Goal: Check status: Check status

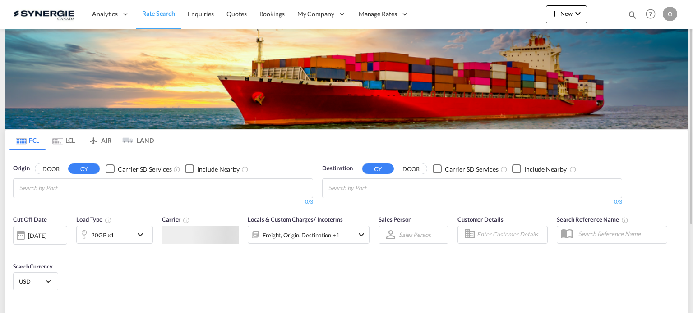
click at [626, 16] on div "Bookings Quotes Enquiries Help Resources Product Release O My Profile Logout" at bounding box center [650, 14] width 57 height 28
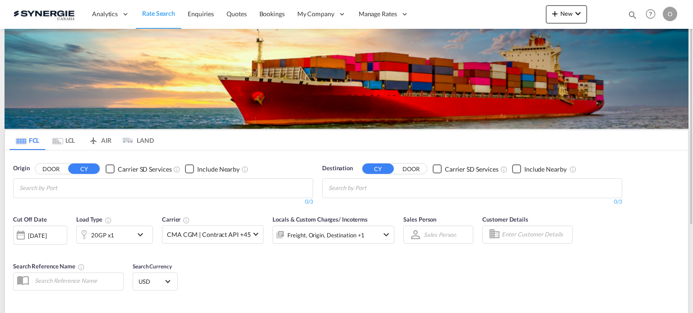
click at [630, 16] on md-icon "icon-magnify" at bounding box center [632, 15] width 10 height 10
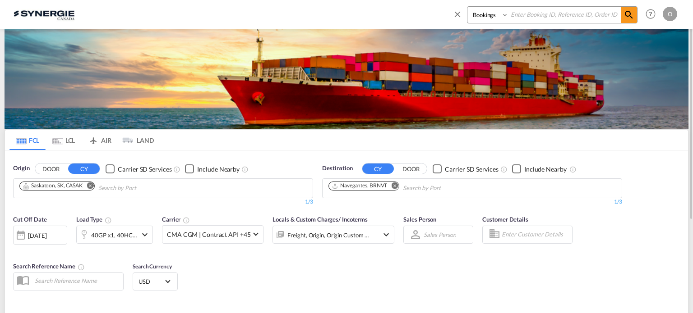
click at [496, 12] on select "Bookings Quotes Enquiries" at bounding box center [488, 15] width 43 height 16
select select "Quotes"
click at [467, 7] on select "Bookings Quotes Enquiries" at bounding box center [488, 15] width 43 height 16
click at [527, 22] on input at bounding box center [564, 15] width 112 height 16
paste input "SYC000014889"
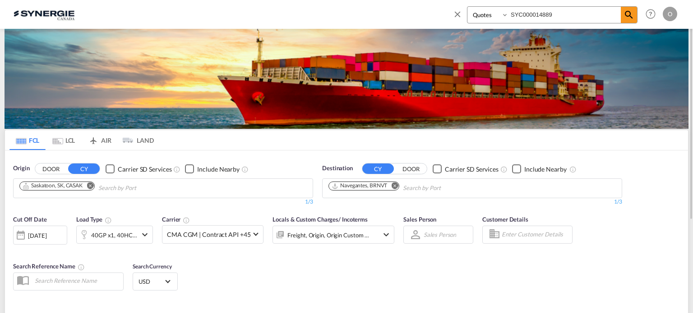
type input "SYC000014889"
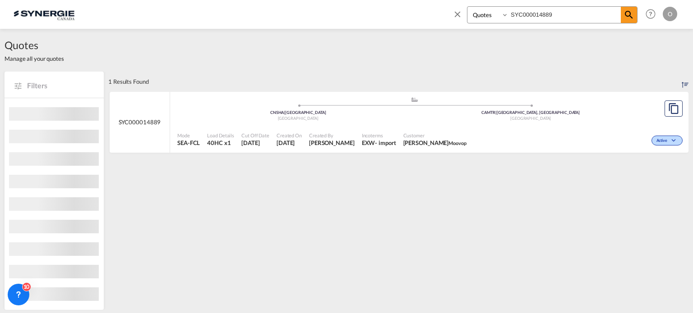
click at [495, 118] on div "Canada" at bounding box center [531, 119] width 233 height 6
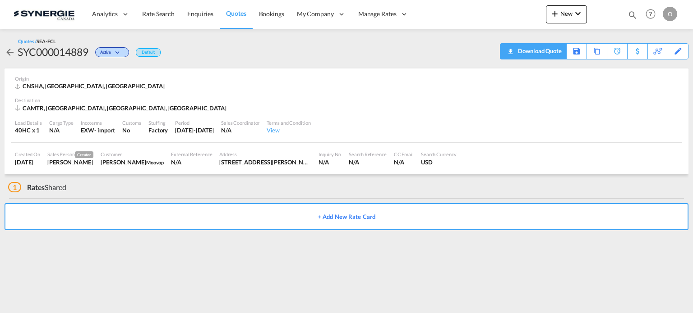
click at [556, 52] on div "Download Quote" at bounding box center [539, 51] width 46 height 14
click at [374, 150] on div "Search Reference N/A" at bounding box center [367, 158] width 45 height 23
click at [478, 138] on div "Load Details 40HC x 1 Cargo Type N/A Incoterms EXW - import Customs No Stuffing…" at bounding box center [346, 127] width 670 height 31
click at [539, 47] on div "Download Quote" at bounding box center [539, 51] width 46 height 14
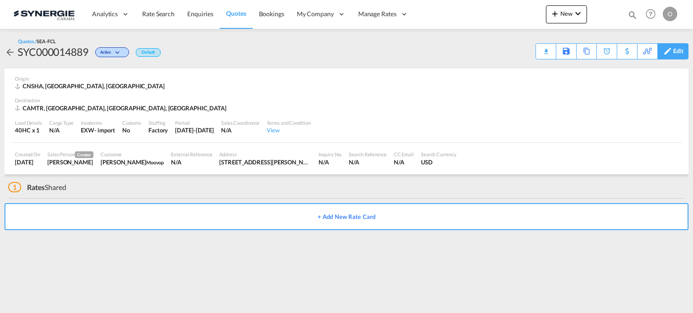
click at [675, 51] on div "Edit" at bounding box center [678, 51] width 10 height 15
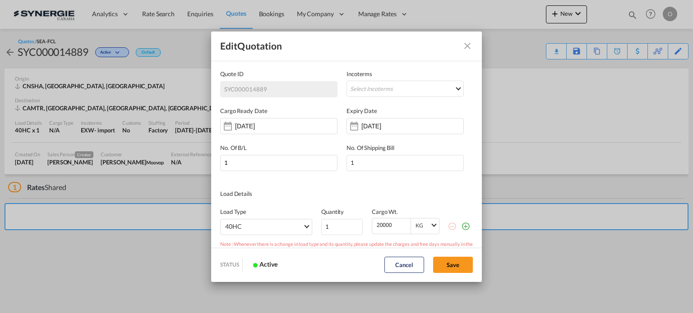
click at [466, 48] on md-icon "Close dialog" at bounding box center [467, 46] width 11 height 11
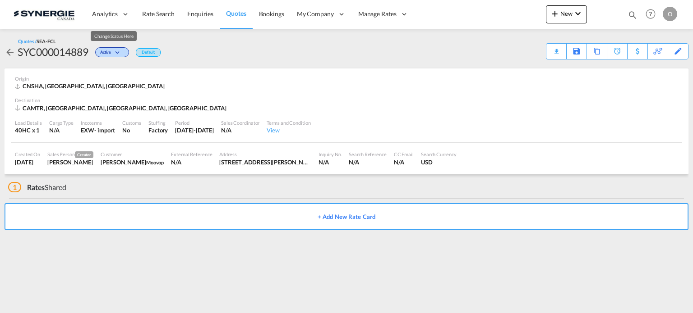
click at [113, 55] on span "Active" at bounding box center [106, 54] width 13 height 9
click at [255, 54] on div "Follow-up Required Lost" at bounding box center [346, 156] width 693 height 313
click at [405, 77] on div "Origin" at bounding box center [346, 78] width 663 height 7
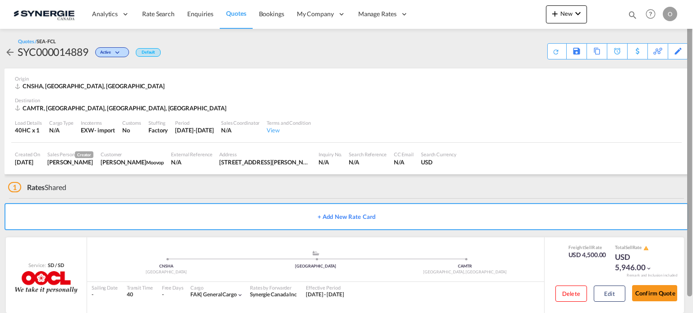
scroll to position [15, 0]
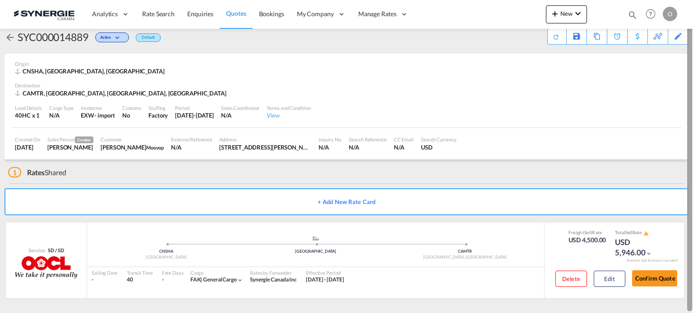
drag, startPoint x: 687, startPoint y: 140, endPoint x: 691, endPoint y: 192, distance: 52.0
click at [691, 192] on div at bounding box center [689, 164] width 5 height 295
click at [610, 277] on button "Edit" at bounding box center [610, 279] width 32 height 16
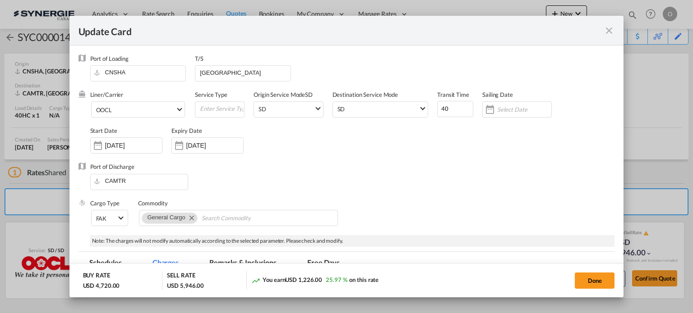
select select "per container"
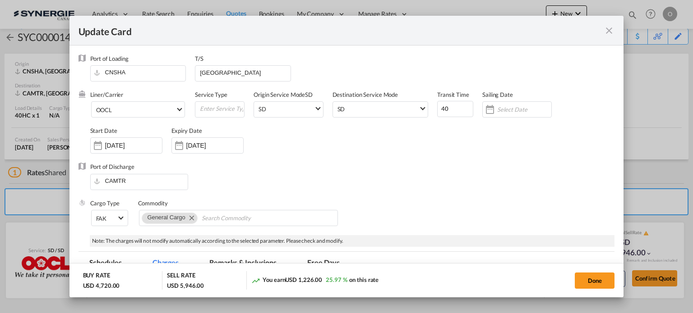
select select "per container"
select select "per B/L"
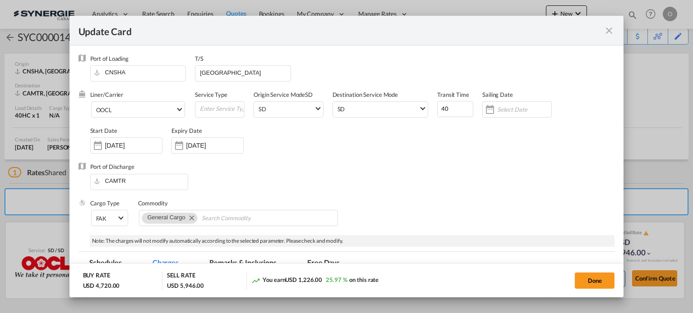
select select "per shipment"
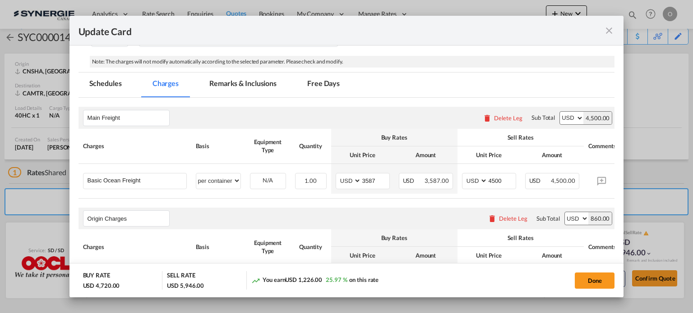
scroll to position [178, 0]
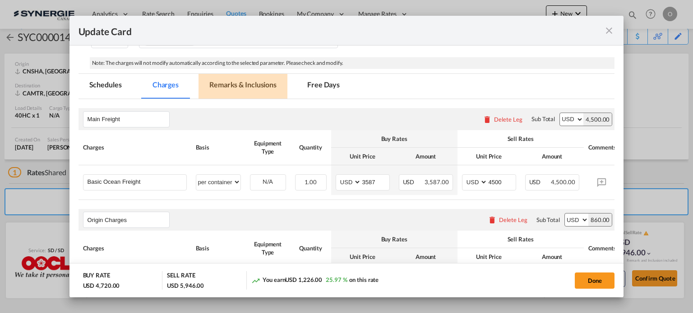
click at [258, 92] on md-tab-item "Remarks & Inclusions" at bounding box center [242, 86] width 89 height 25
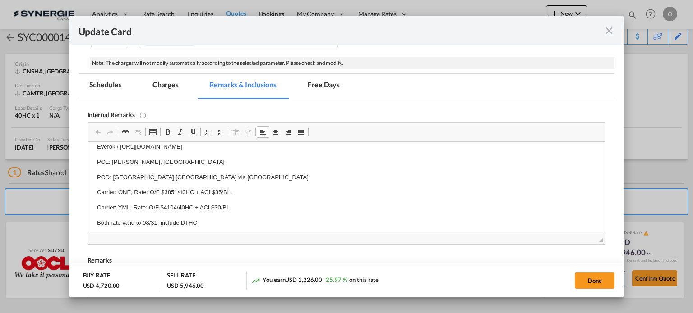
scroll to position [0, 0]
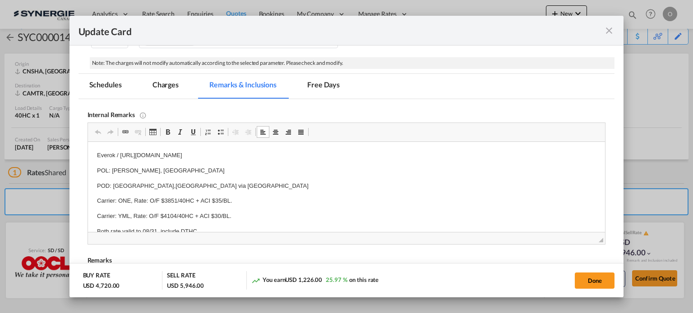
drag, startPoint x: 166, startPoint y: 90, endPoint x: 427, endPoint y: 10, distance: 272.8
click at [166, 90] on md-tab-item "Charges" at bounding box center [166, 86] width 48 height 25
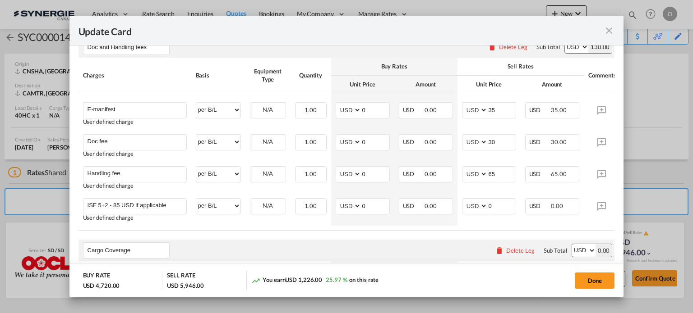
scroll to position [659, 0]
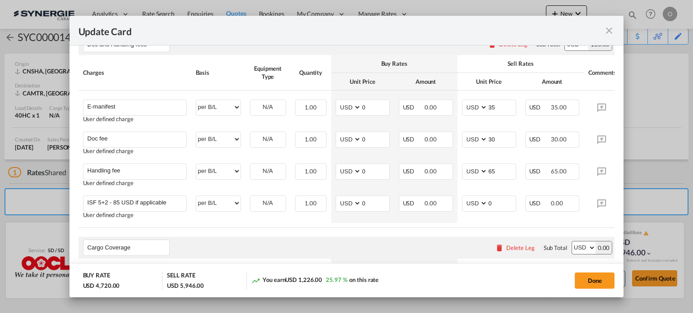
click at [612, 35] on md-icon "icon-close fg-AAA8AD m-0 pointer" at bounding box center [609, 30] width 11 height 11
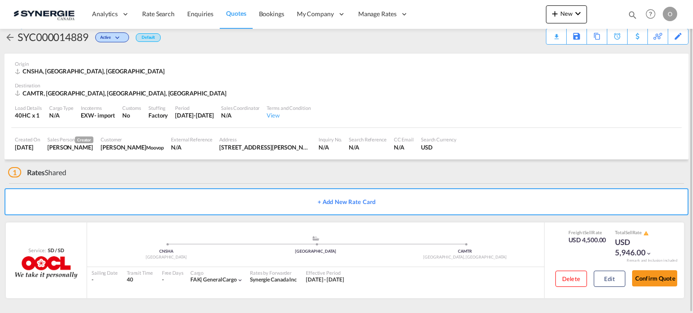
click at [479, 118] on div "Load Details 40HC x 1 Cargo Type N/A Incoterms EXW - import Customs No Stuffing…" at bounding box center [346, 112] width 670 height 31
click at [558, 28] on md-menu "New Rates Ratecard Ratesheet Quote Bookings" at bounding box center [566, 16] width 41 height 23
click at [552, 42] on div "Download Quote" at bounding box center [539, 36] width 46 height 14
click at [631, 11] on md-icon "icon-magnify" at bounding box center [632, 15] width 10 height 10
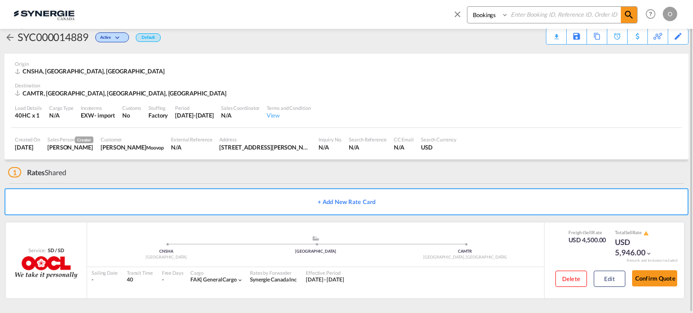
click at [488, 17] on select "Bookings Quotes Enquiries" at bounding box center [488, 15] width 43 height 16
select select "Quotes"
click at [467, 7] on select "Bookings Quotes Enquiries" at bounding box center [488, 15] width 43 height 16
click at [529, 9] on input at bounding box center [564, 15] width 112 height 16
paste input "SYC000013241"
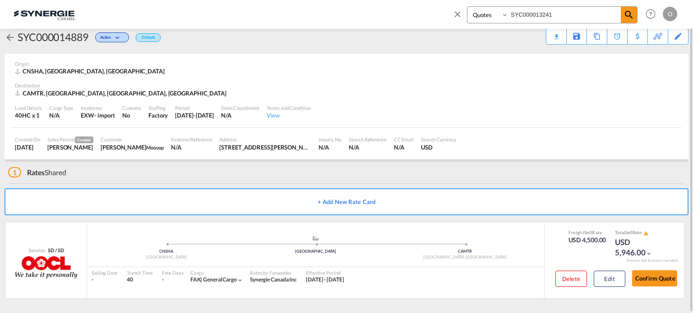
type input "SYC000013241"
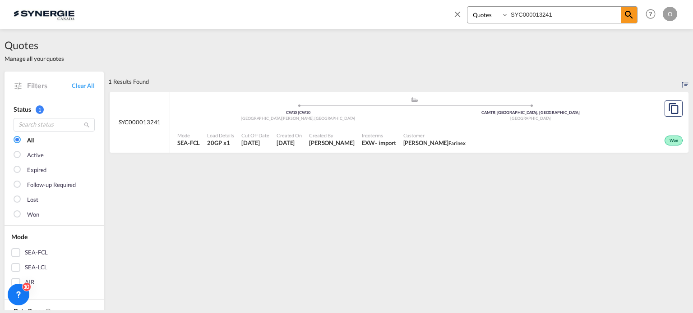
click at [492, 136] on div "Won" at bounding box center [577, 140] width 216 height 23
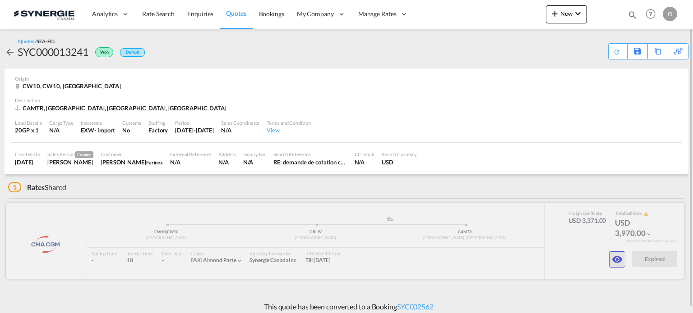
click at [619, 258] on md-icon "icon-eye" at bounding box center [617, 259] width 11 height 11
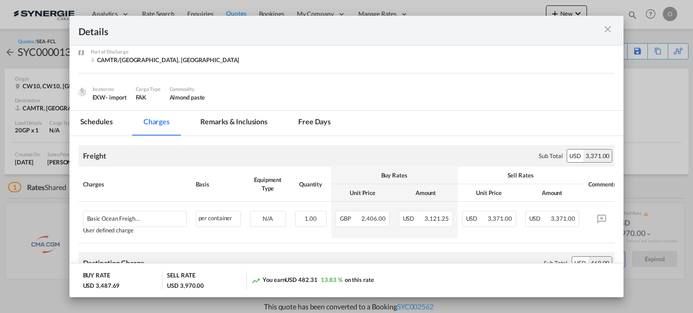
scroll to position [88, 0]
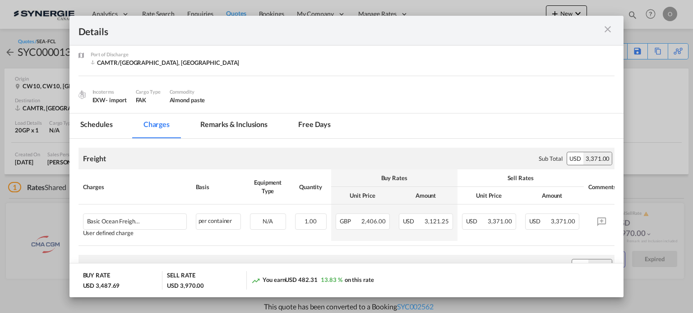
click at [238, 138] on md-tab-item "Remarks & Inclusions" at bounding box center [233, 126] width 89 height 25
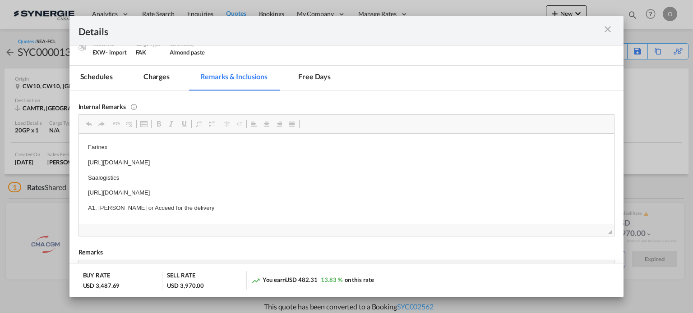
scroll to position [137, 0]
click at [166, 74] on md-tab-item "Charges" at bounding box center [157, 76] width 48 height 25
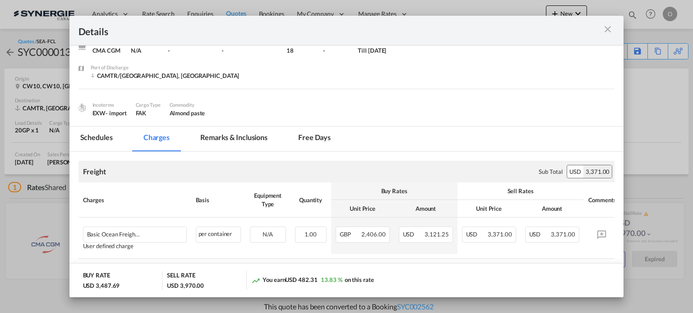
scroll to position [63, 0]
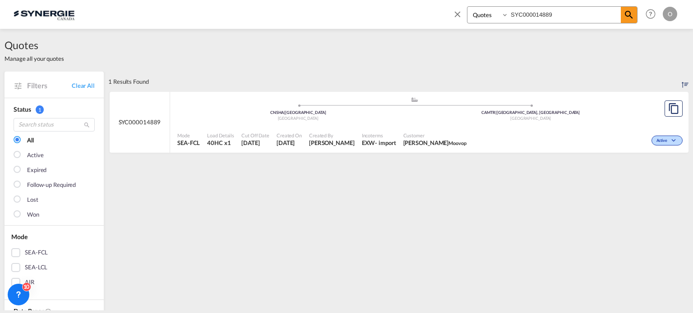
select select "Quotes"
drag, startPoint x: 573, startPoint y: 13, endPoint x: 365, endPoint y: -8, distance: 208.9
click at [365, 0] on html "Analytics Reports Dashboard Rate Search Enquiries Quotes" at bounding box center [346, 156] width 693 height 313
paste input "75"
type input "SYC000014875"
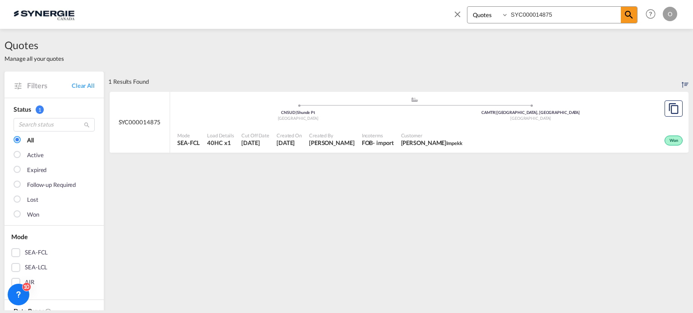
click at [388, 139] on div "- import" at bounding box center [383, 143] width 21 height 8
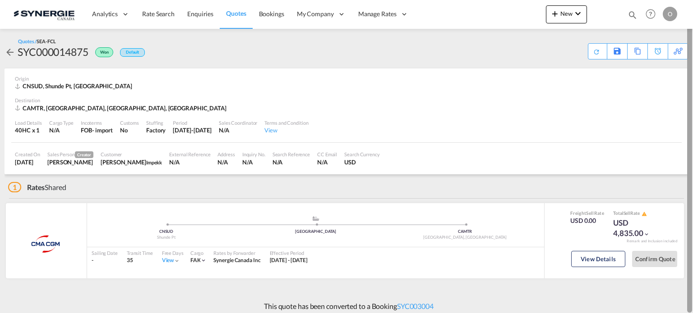
scroll to position [5, 0]
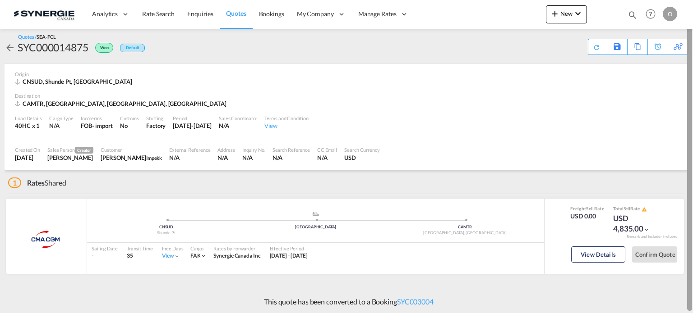
drag, startPoint x: 691, startPoint y: 38, endPoint x: 692, endPoint y: 56, distance: 17.7
click at [692, 56] on div at bounding box center [692, 157] width 2 height 310
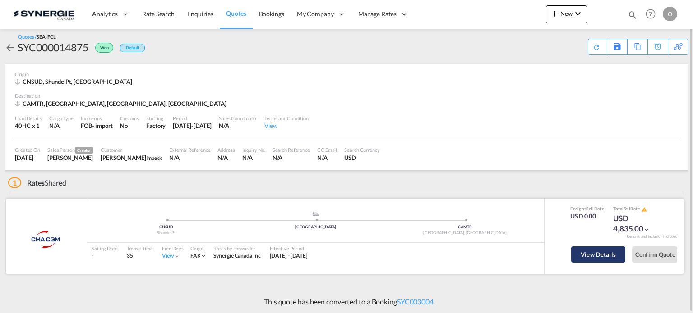
click at [588, 252] on button "View Details" at bounding box center [598, 255] width 54 height 16
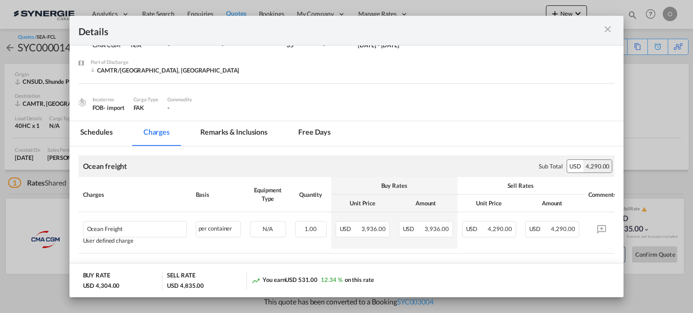
scroll to position [45, 0]
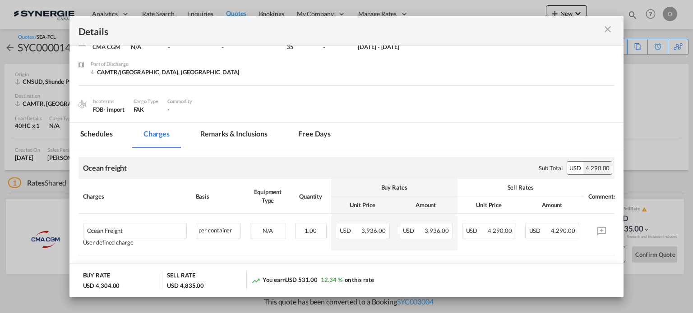
click at [251, 137] on md-tab-item "Remarks & Inclusions" at bounding box center [233, 135] width 89 height 25
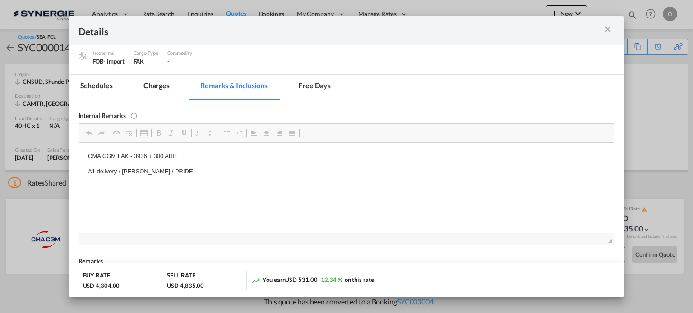
scroll to position [97, 0]
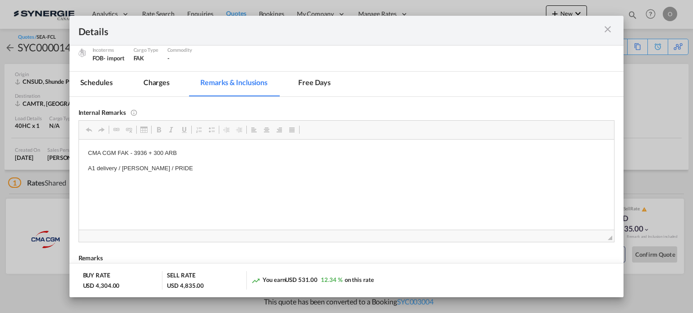
click at [175, 83] on md-tab-item "Charges" at bounding box center [157, 84] width 48 height 25
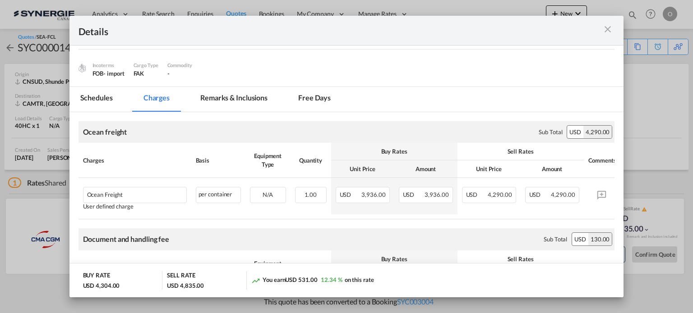
scroll to position [76, 0]
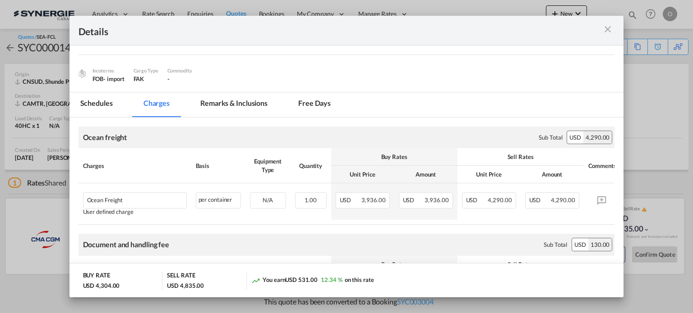
click at [235, 104] on md-tab-item "Remarks & Inclusions" at bounding box center [233, 104] width 89 height 25
